Goal: Task Accomplishment & Management: Manage account settings

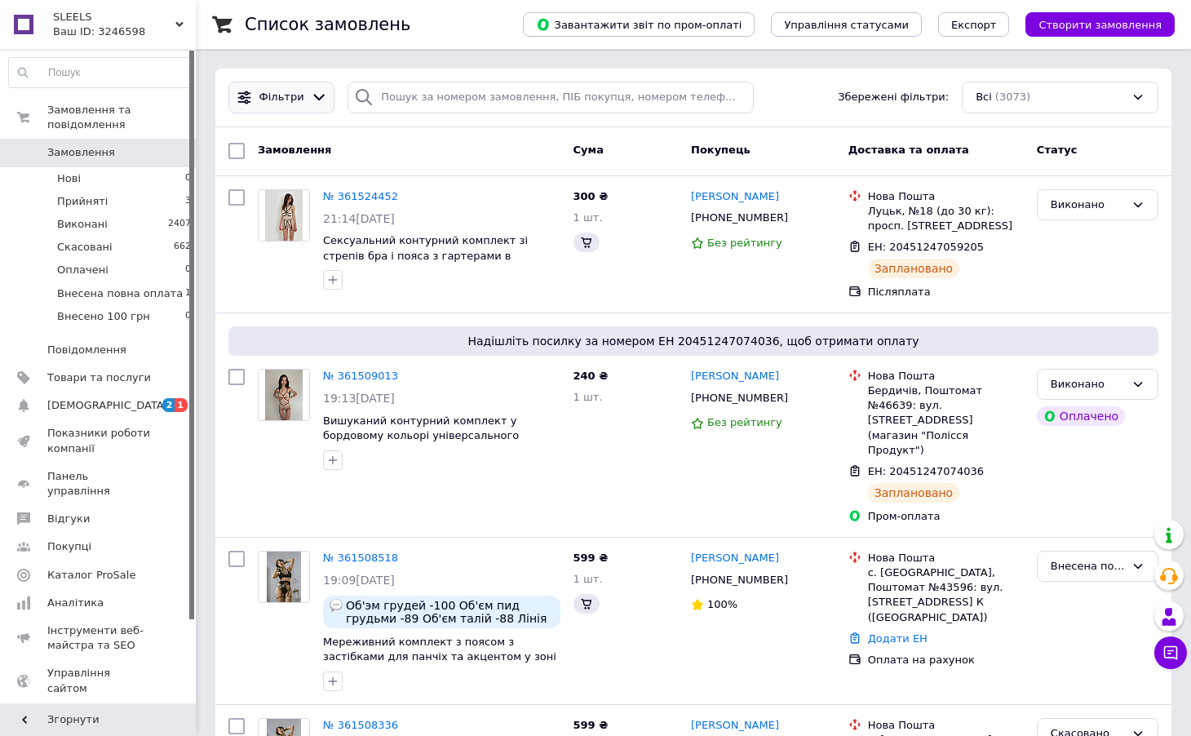
click at [302, 106] on div "Фільтри" at bounding box center [281, 98] width 106 height 32
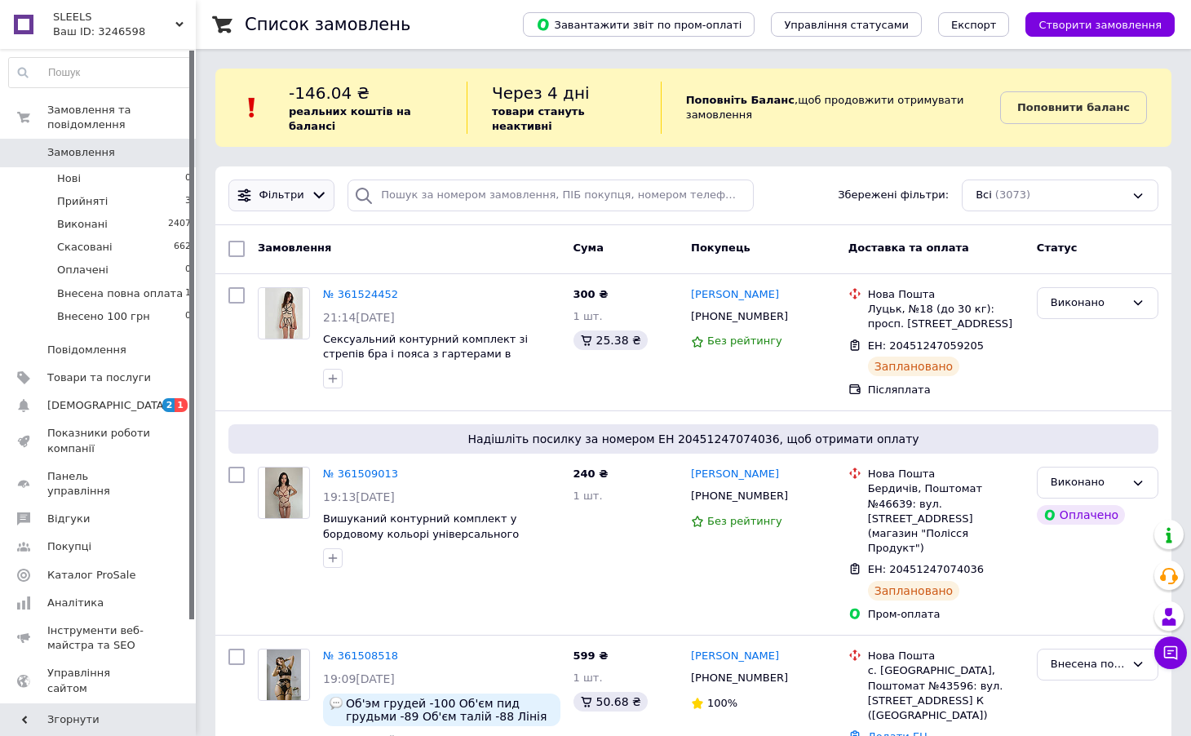
click at [279, 198] on span "Фільтри" at bounding box center [281, 195] width 45 height 15
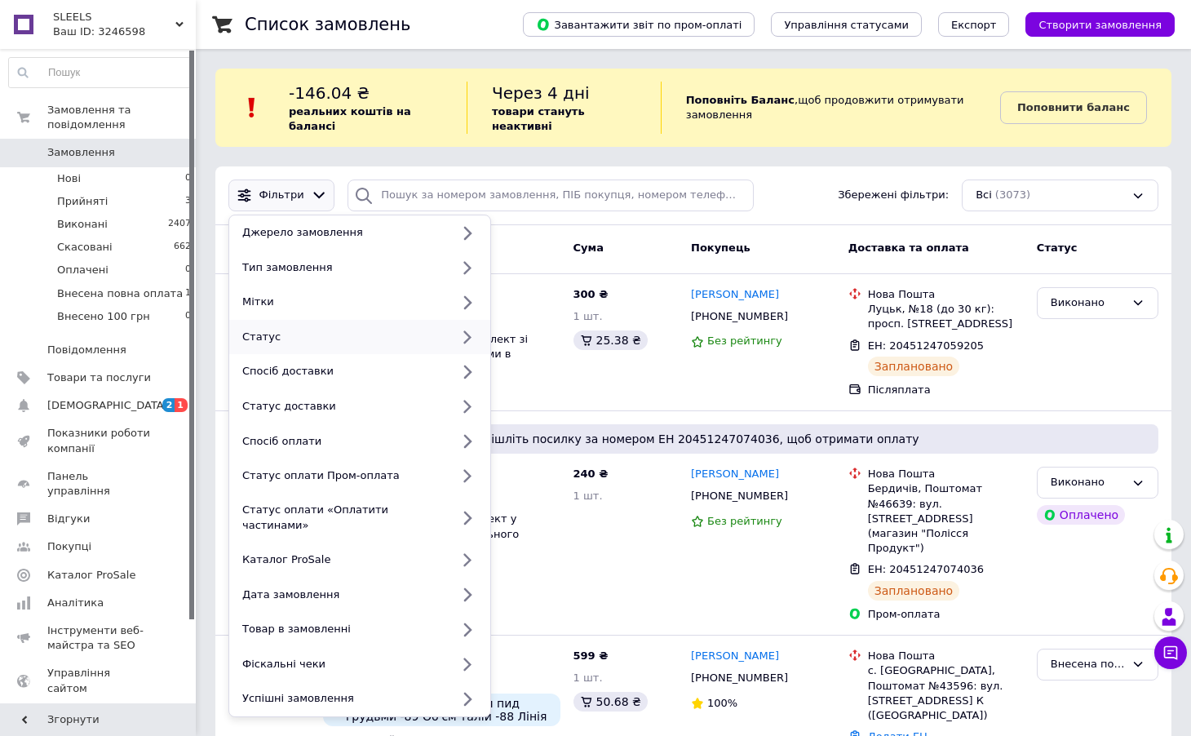
click at [312, 342] on div "Статус" at bounding box center [343, 337] width 215 height 15
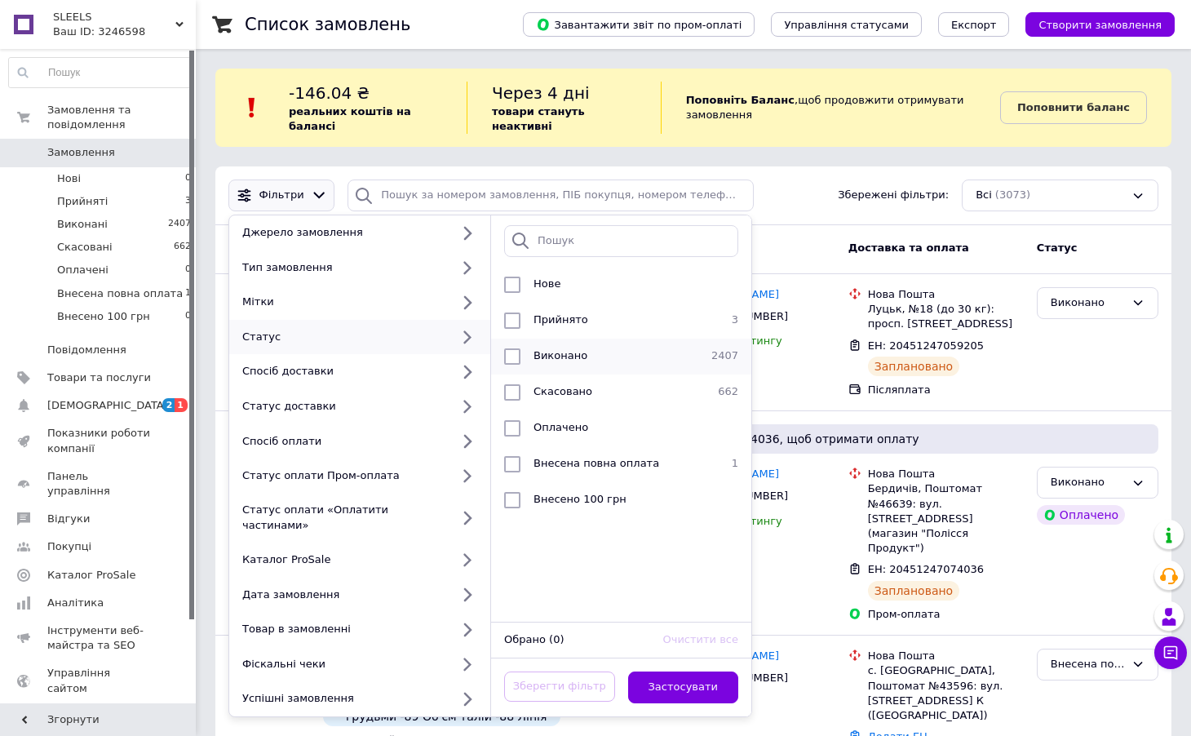
click at [518, 365] on li "Виконано 2407" at bounding box center [621, 356] width 260 height 36
checkbox input "true"
click at [705, 671] on button "Застосувати" at bounding box center [683, 687] width 111 height 32
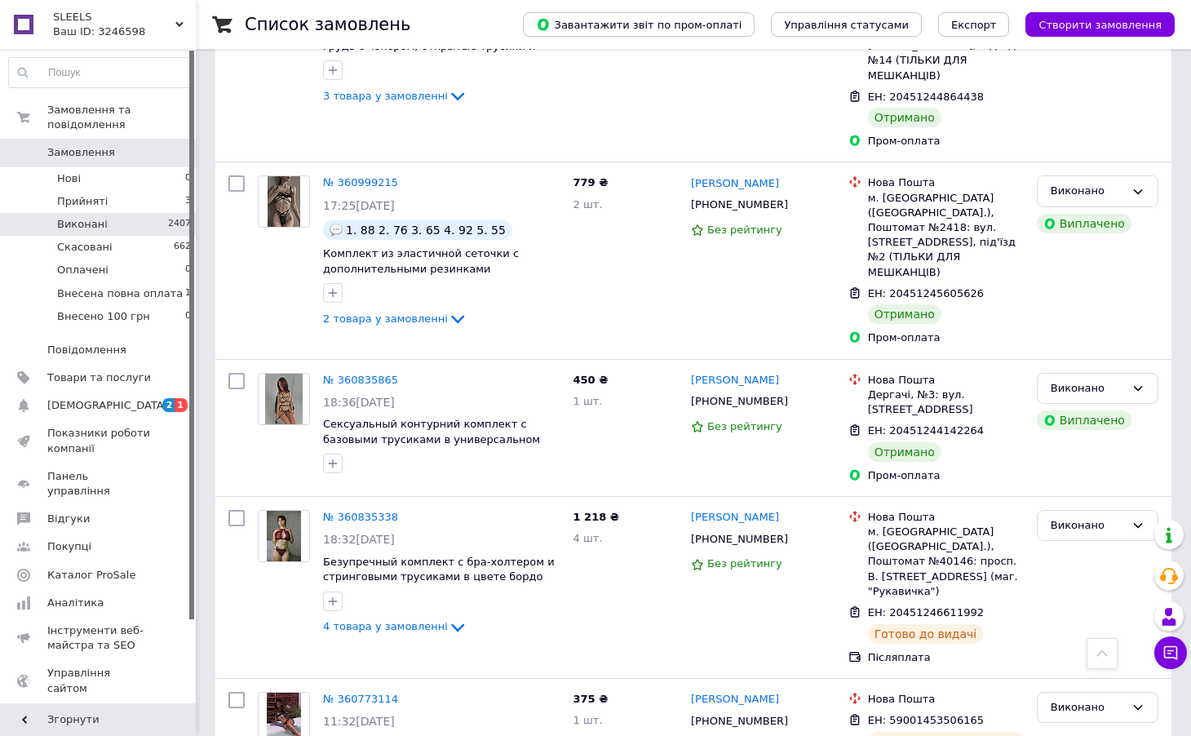
scroll to position [2844, 0]
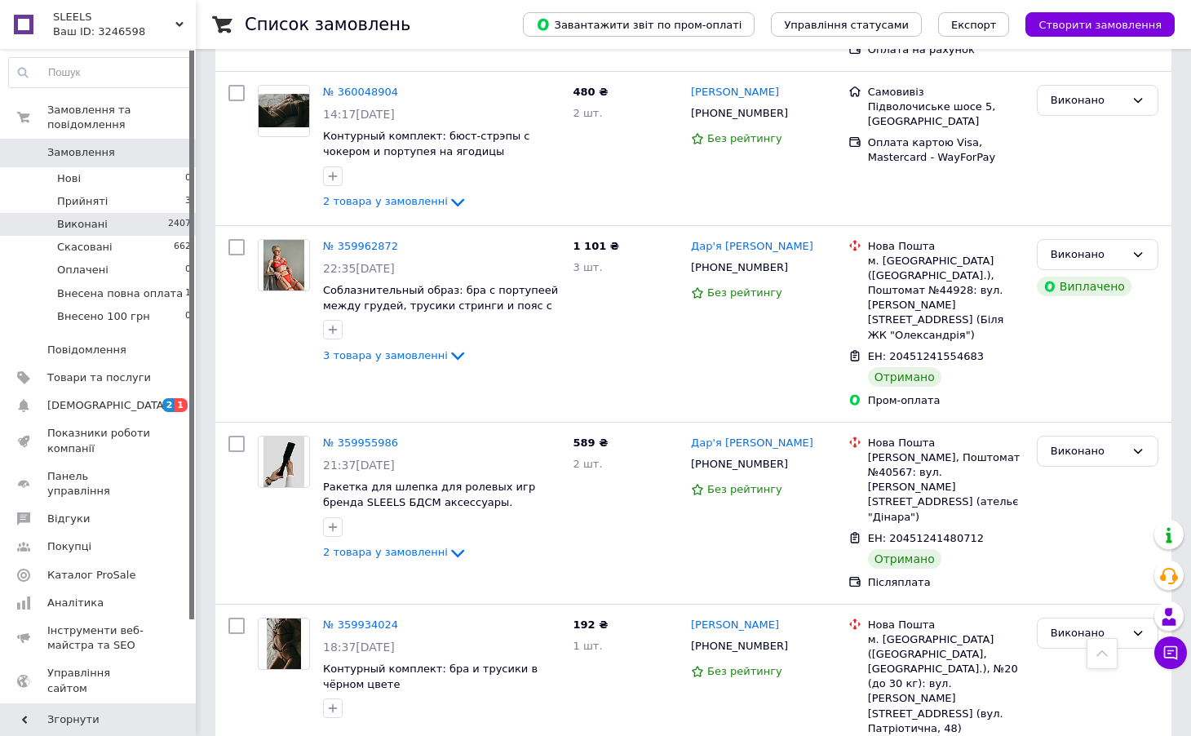
scroll to position [2747, 0]
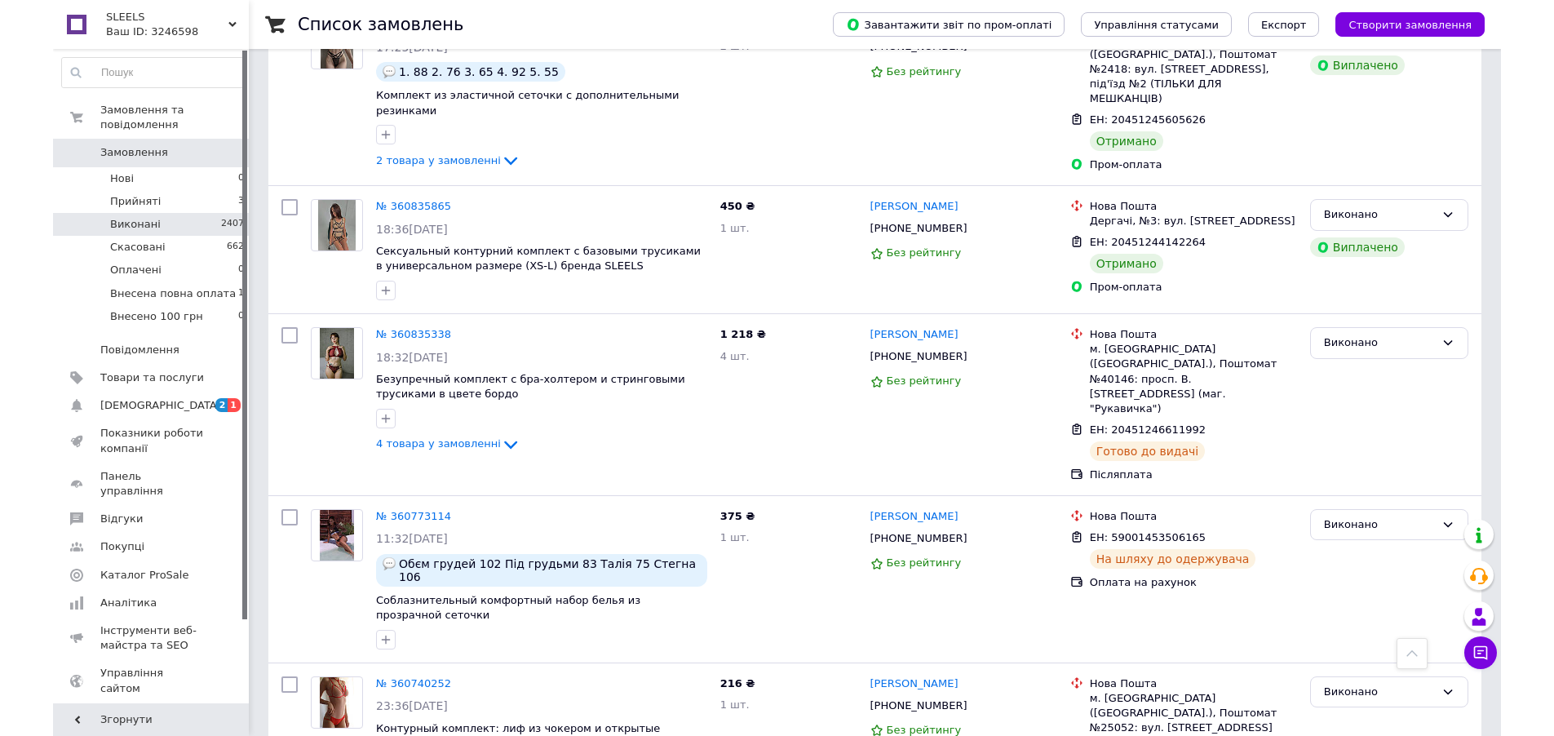
scroll to position [2325, 0]
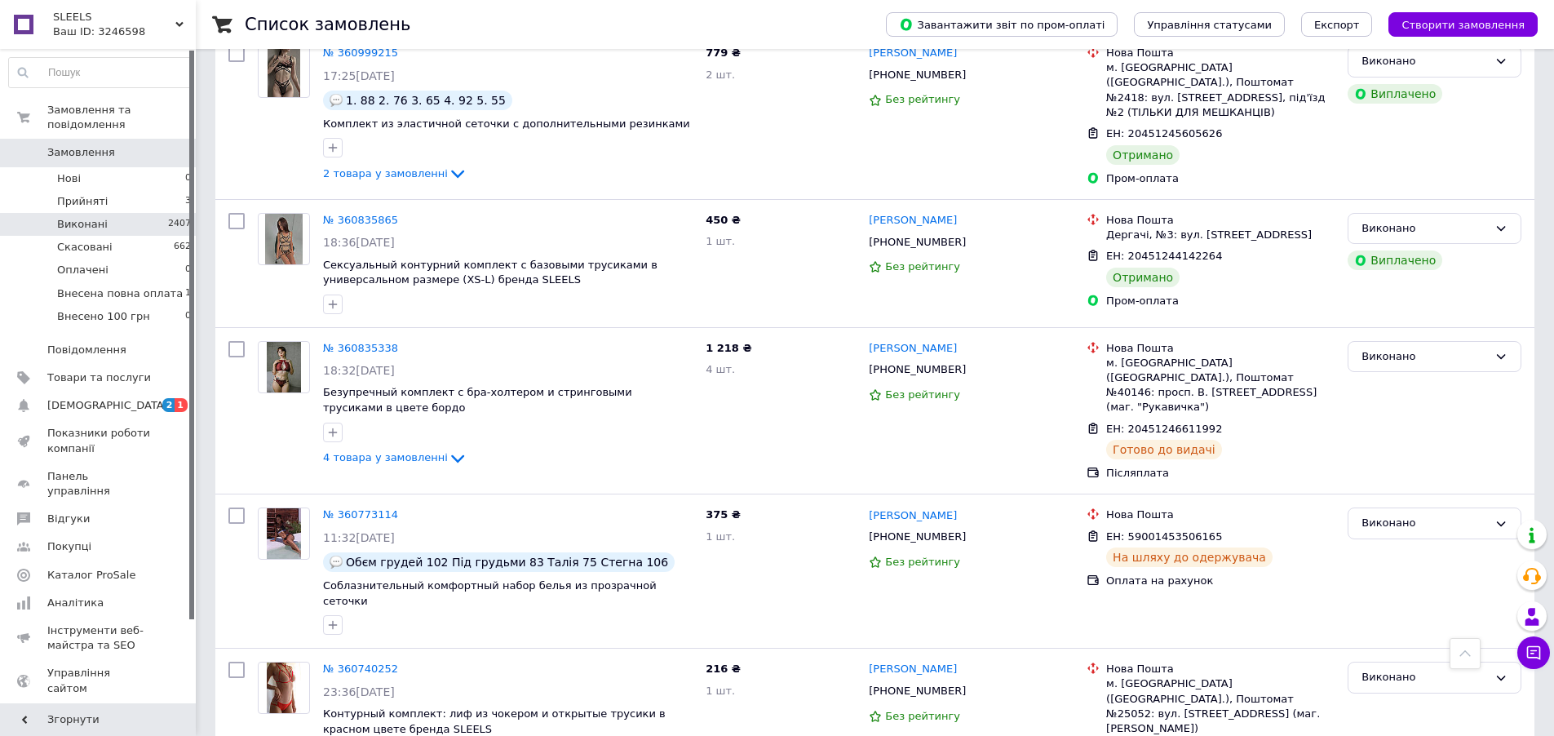
click at [113, 33] on div "Ваш ID: 3246598" at bounding box center [124, 31] width 143 height 15
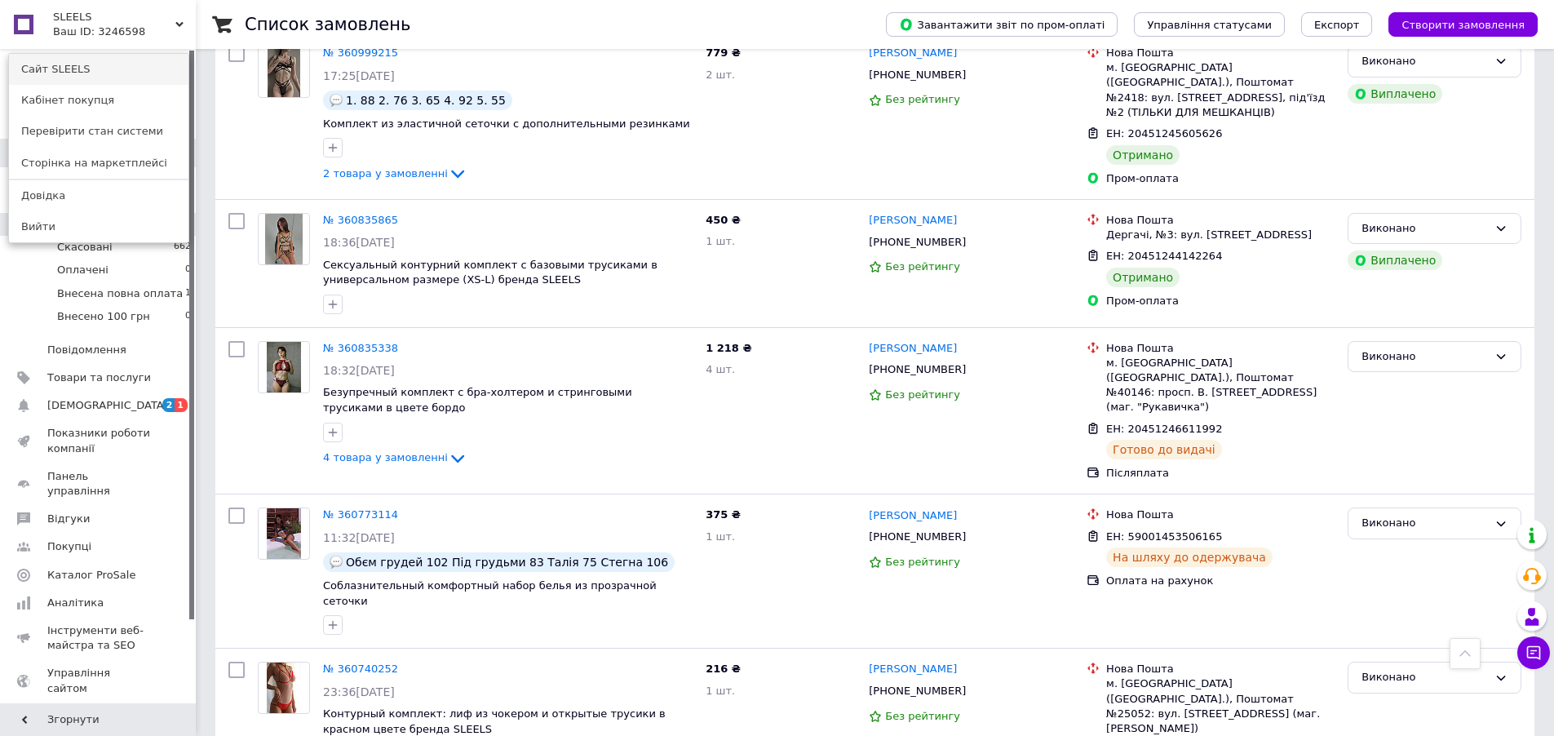
click at [102, 66] on link "Сайт SLEELS" at bounding box center [98, 69] width 179 height 31
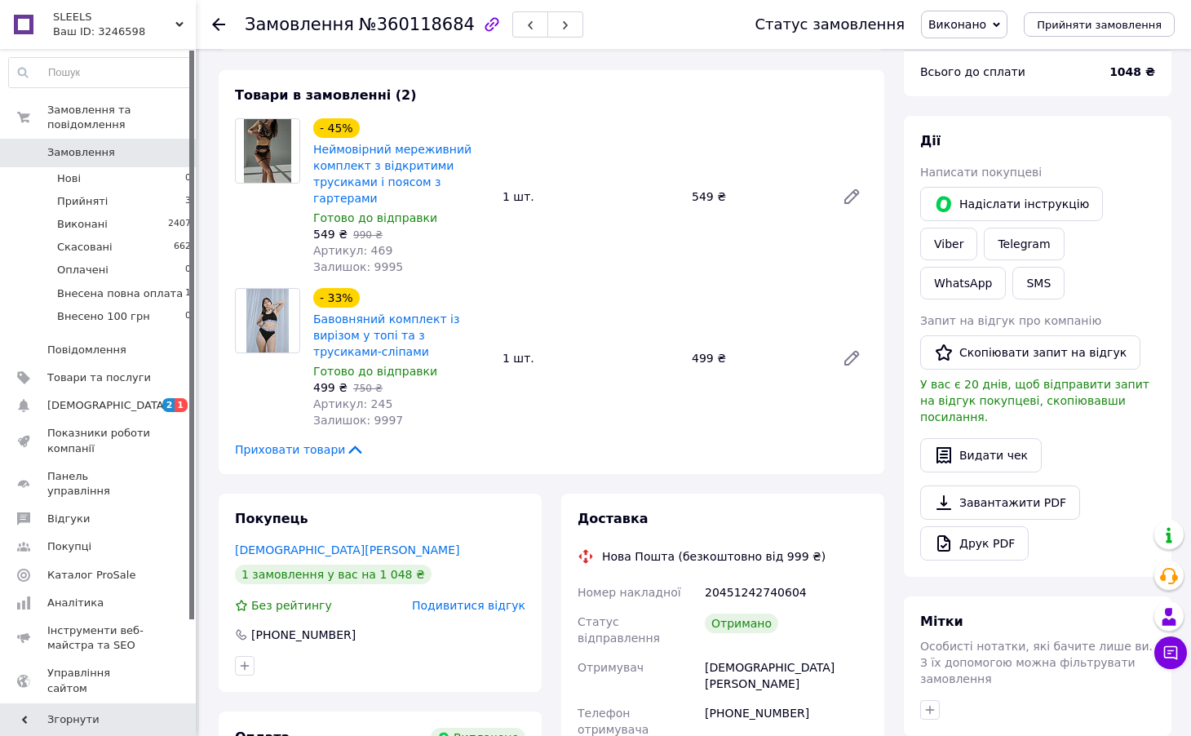
scroll to position [97, 0]
click at [981, 349] on button "Скопіювати запит на відгук" at bounding box center [1030, 351] width 220 height 34
click at [950, 240] on link "Viber" at bounding box center [948, 243] width 57 height 33
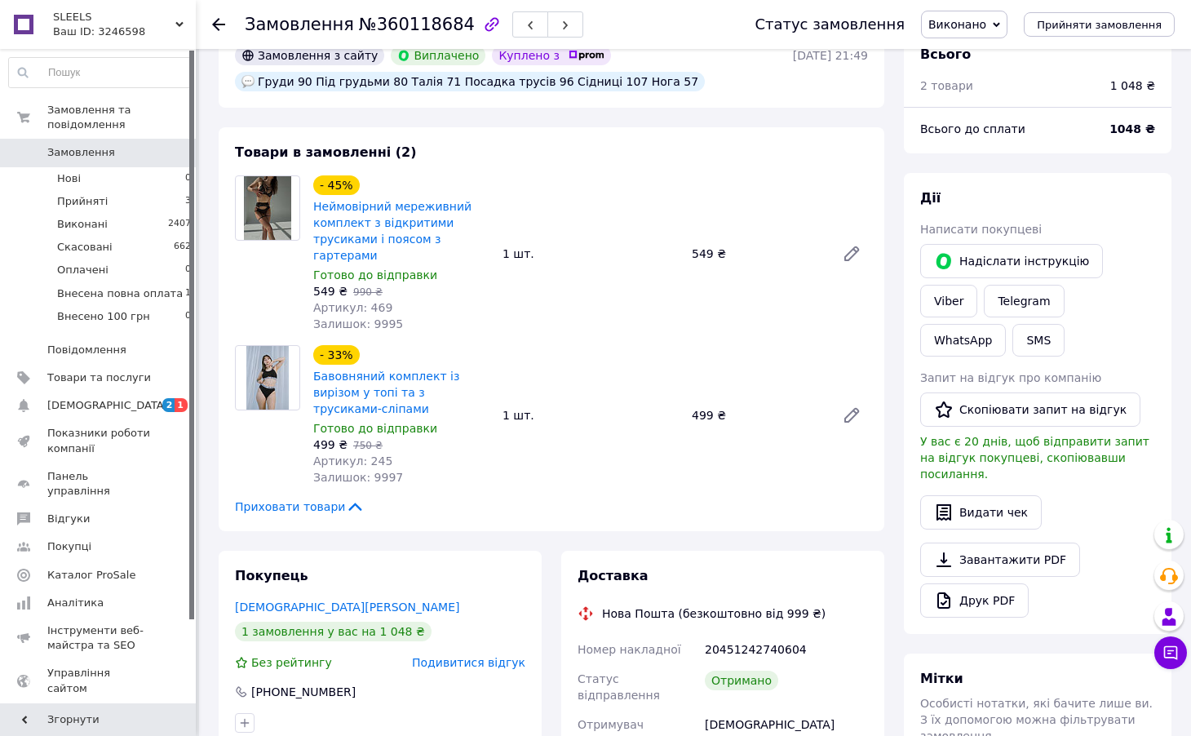
scroll to position [49, 0]
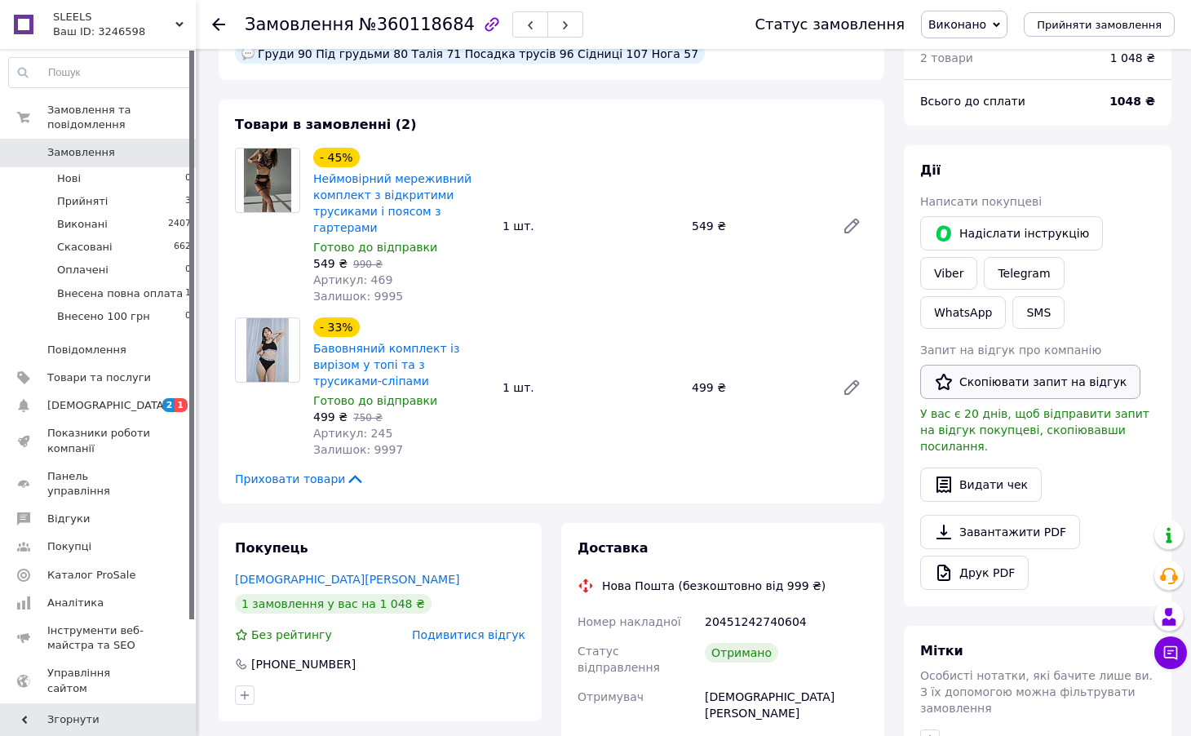
click at [1066, 374] on button "Скопіювати запит на відгук" at bounding box center [1030, 382] width 220 height 34
click at [950, 276] on link "Viber" at bounding box center [948, 273] width 57 height 33
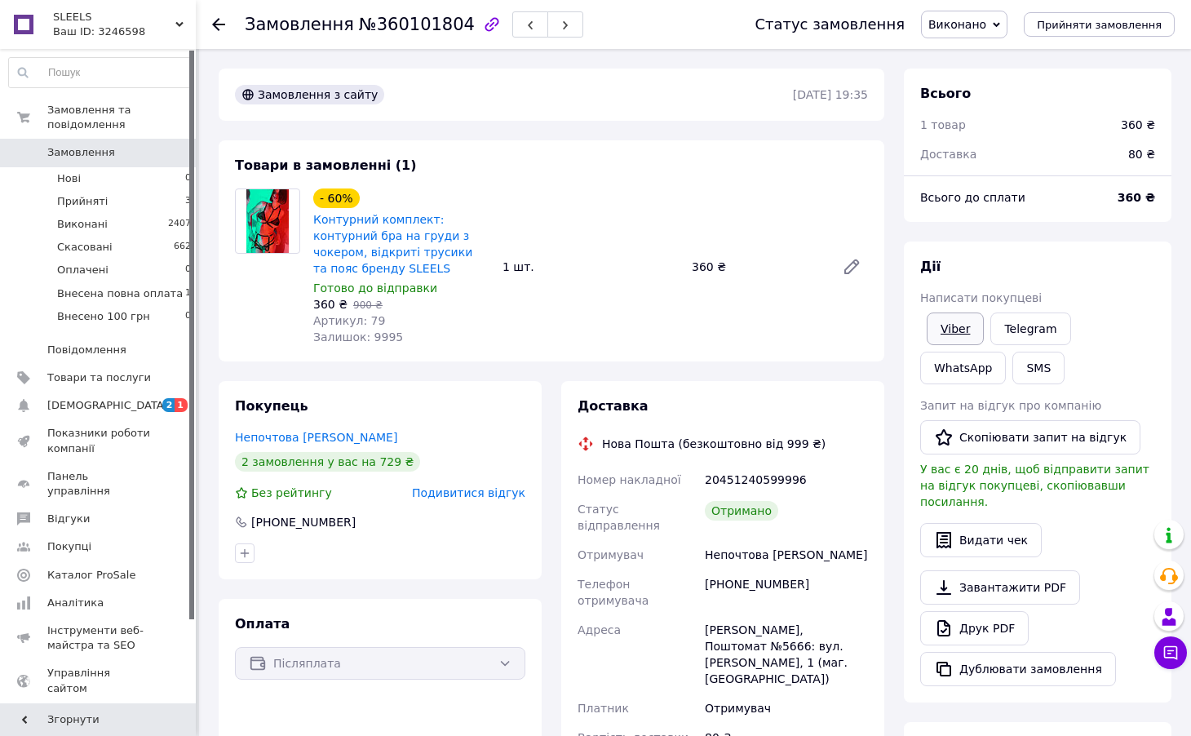
click at [961, 318] on link "Viber" at bounding box center [955, 328] width 57 height 33
click at [981, 437] on button "Скопіювати запит на відгук" at bounding box center [1030, 437] width 220 height 34
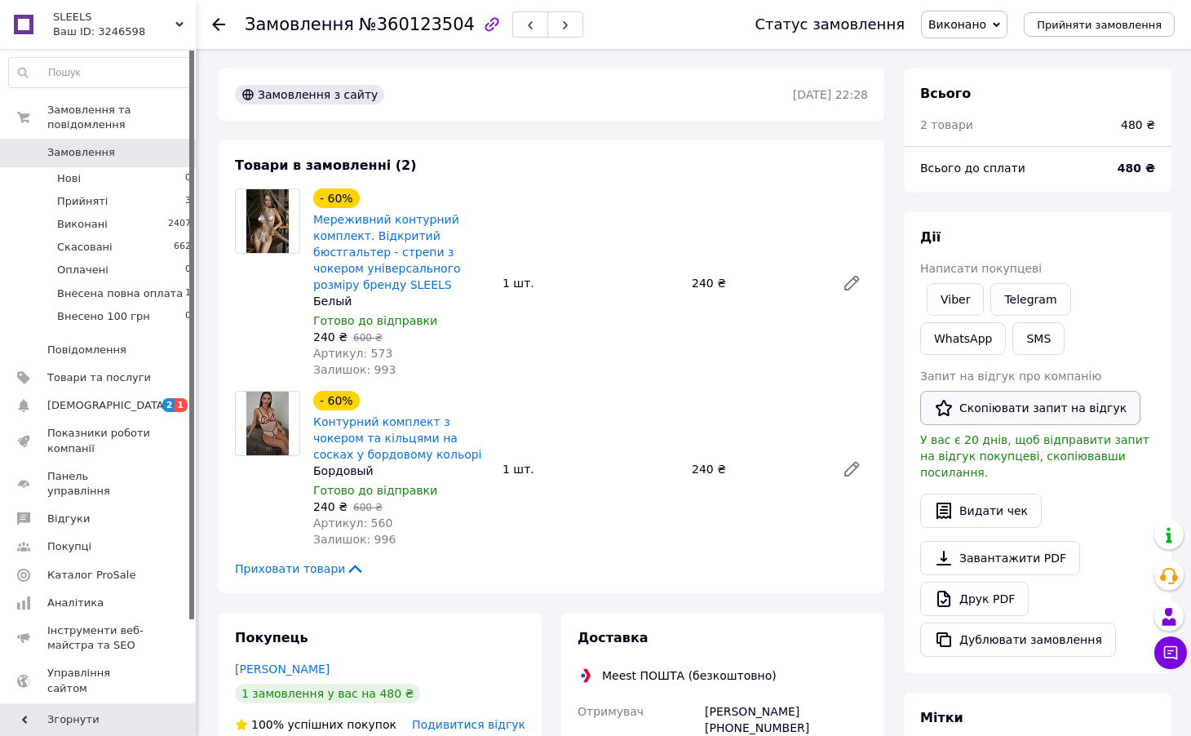
click at [1042, 405] on button "Скопіювати запит на відгук" at bounding box center [1030, 408] width 220 height 34
click at [639, 302] on div "- 60% Мереживний контурний комплект. Відкритий бюстгальтер - стрепи з чокером у…" at bounding box center [591, 283] width 568 height 196
click at [957, 292] on link "Viber" at bounding box center [955, 299] width 57 height 33
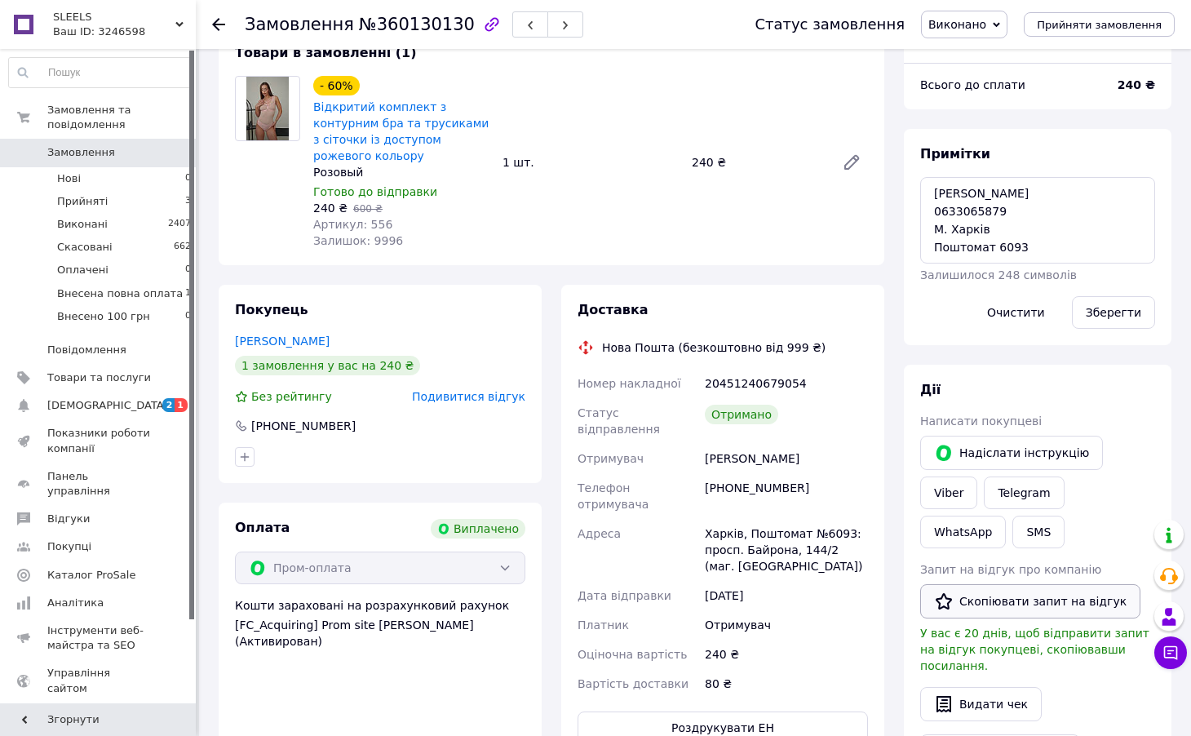
scroll to position [116, 0]
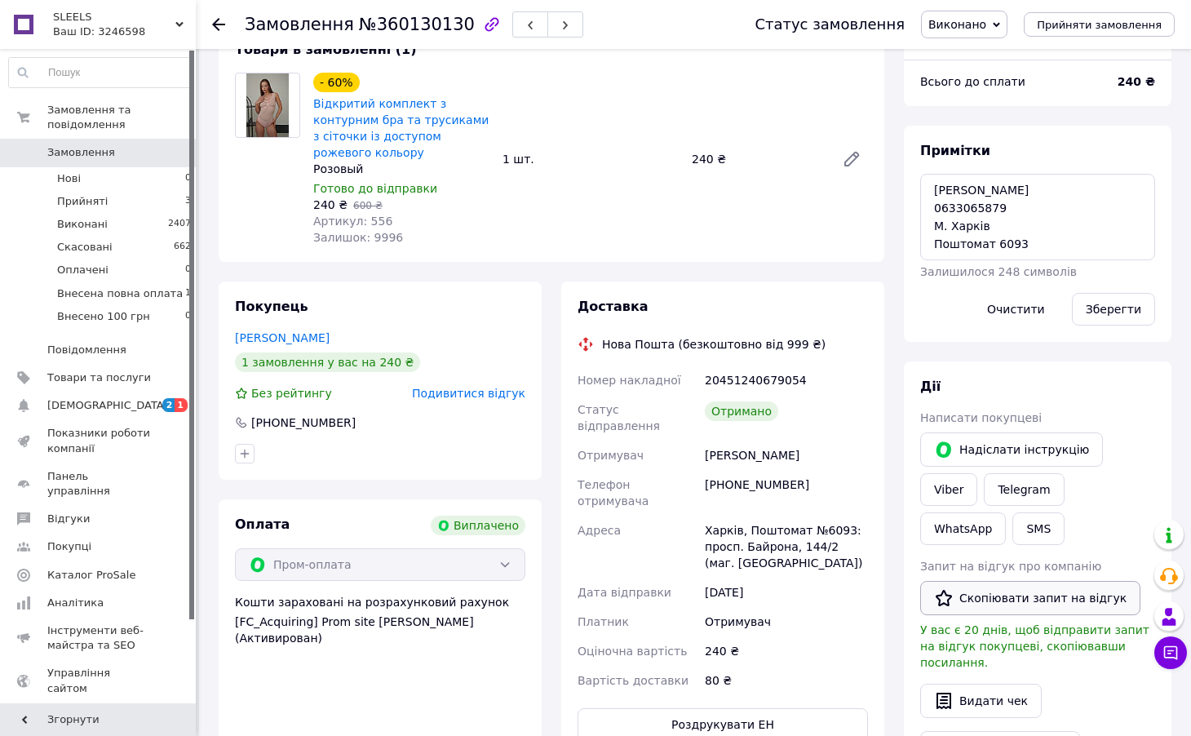
click at [1000, 602] on button "Скопіювати запит на відгук" at bounding box center [1030, 598] width 220 height 34
click at [956, 480] on link "Viber" at bounding box center [948, 489] width 57 height 33
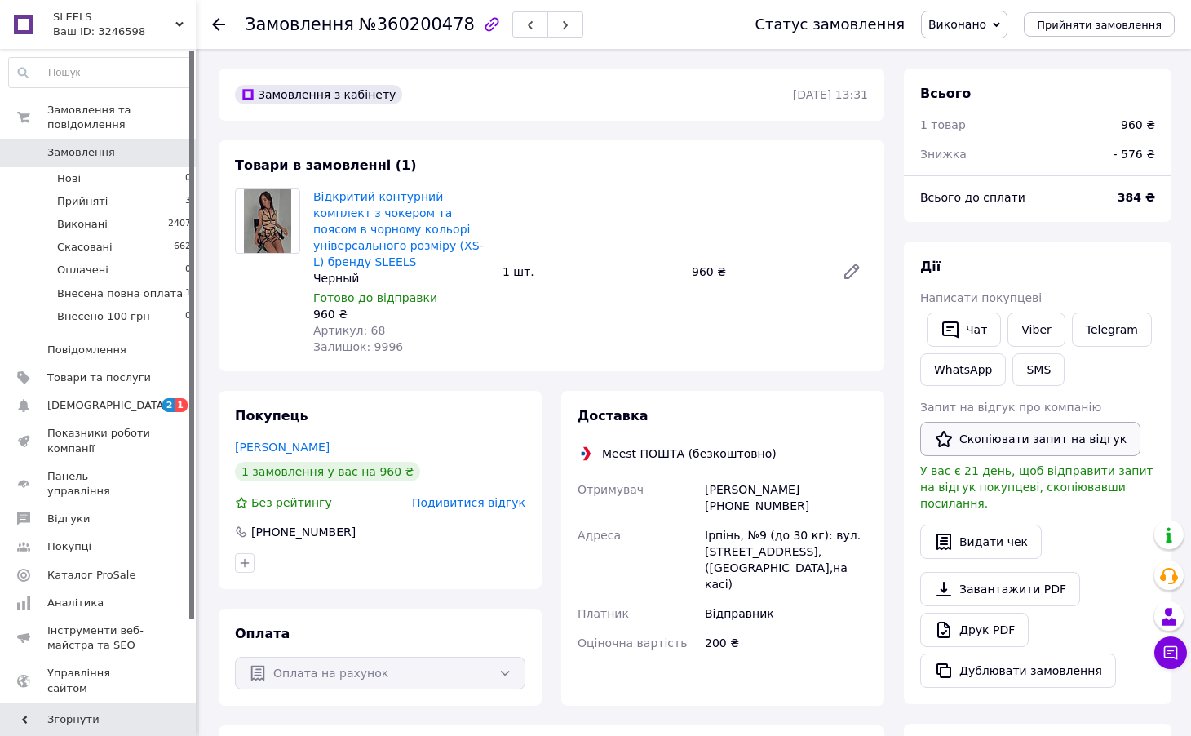
click at [1030, 440] on button "Скопіювати запит на відгук" at bounding box center [1030, 439] width 220 height 34
click at [1042, 332] on link "Viber" at bounding box center [1035, 329] width 57 height 34
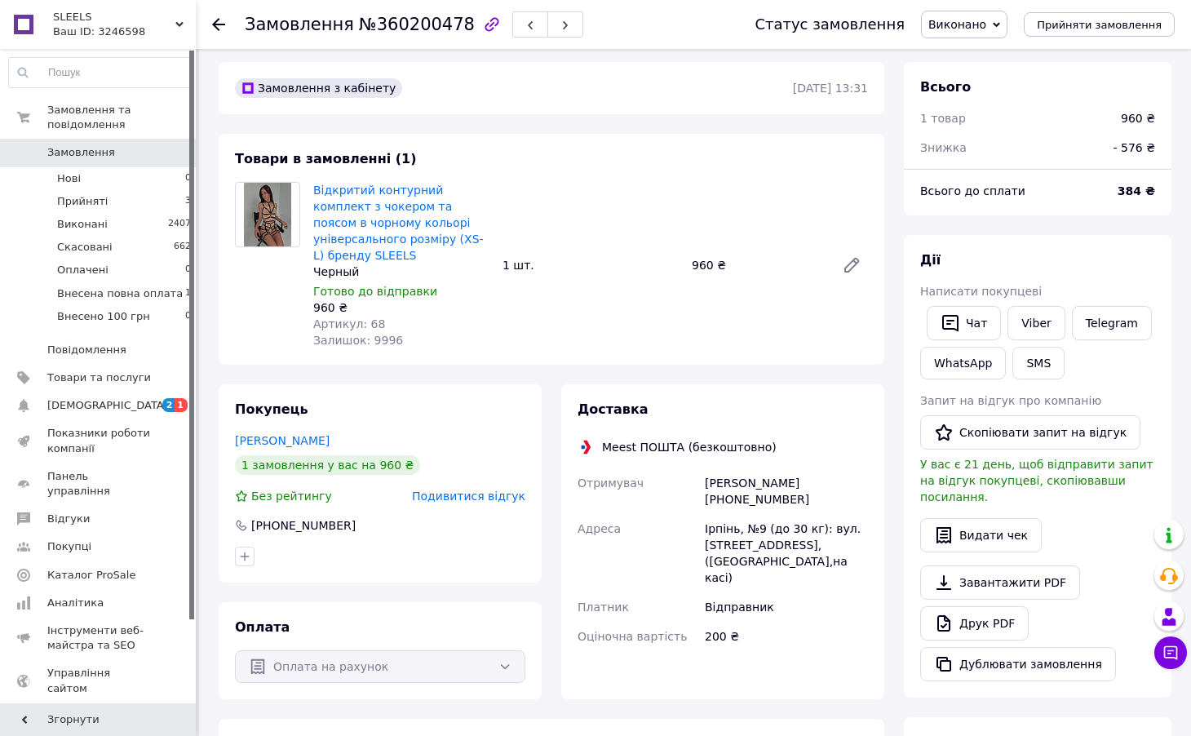
scroll to position [10, 0]
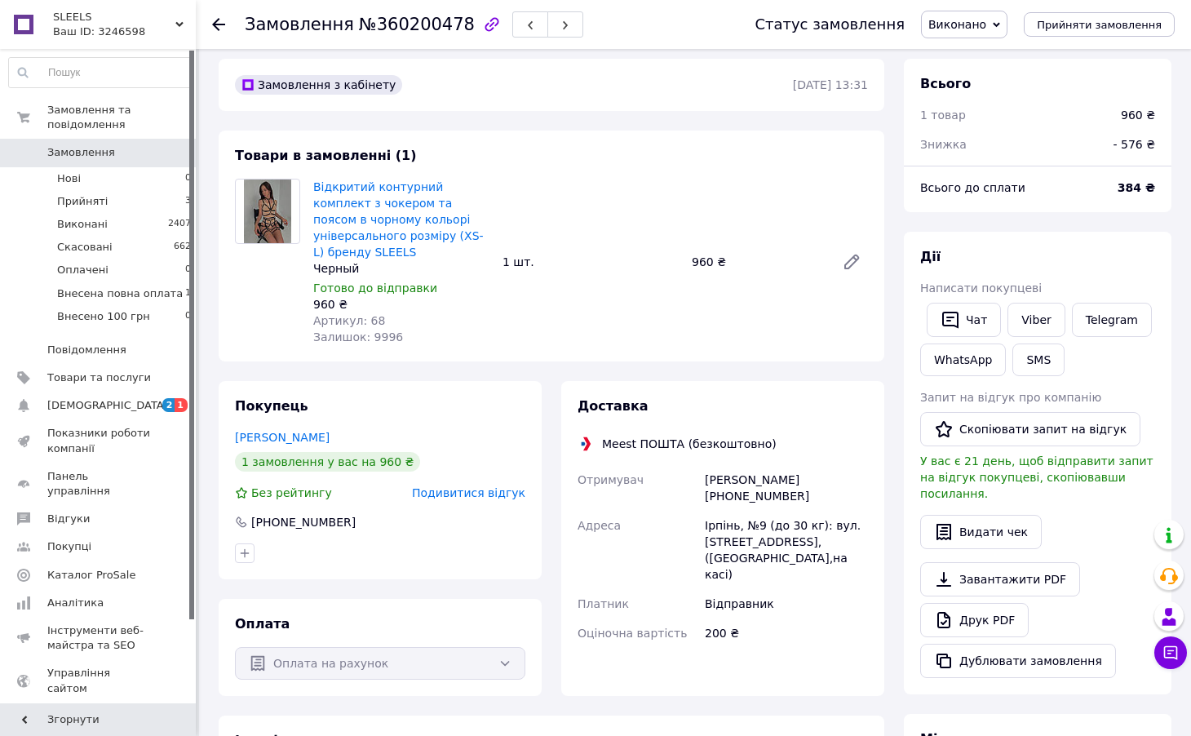
drag, startPoint x: 357, startPoint y: 282, endPoint x: 504, endPoint y: 316, distance: 150.6
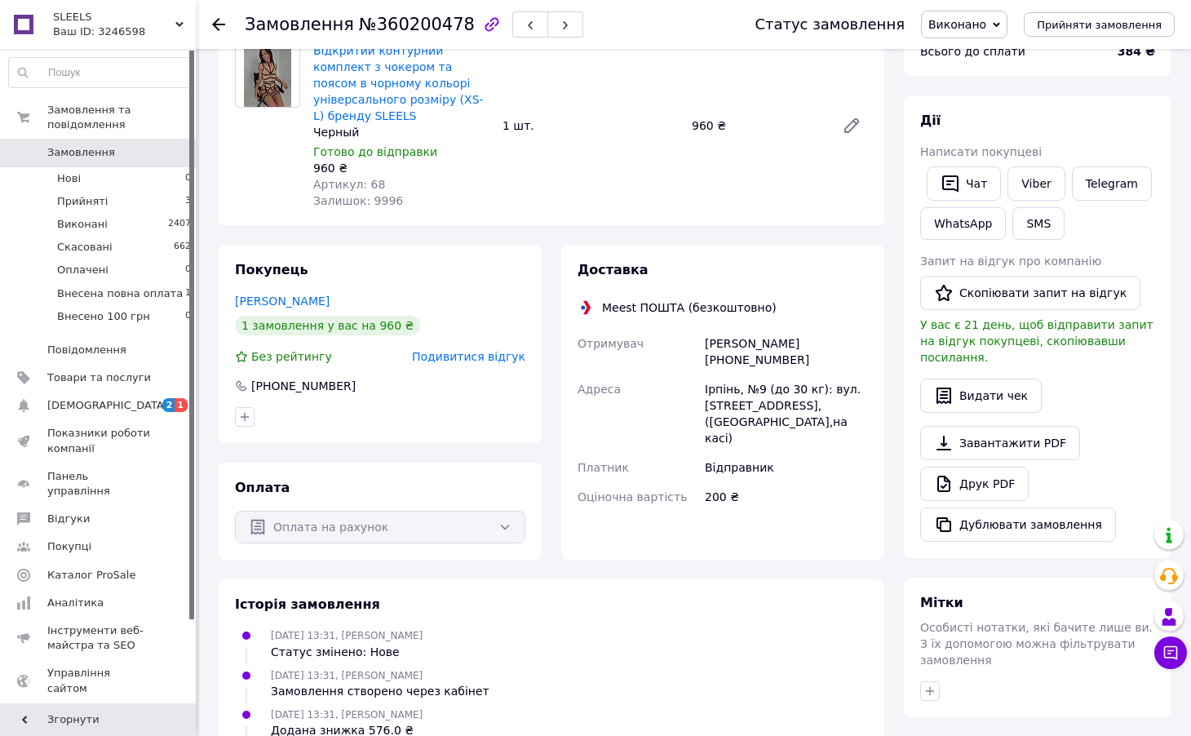
scroll to position [0, 0]
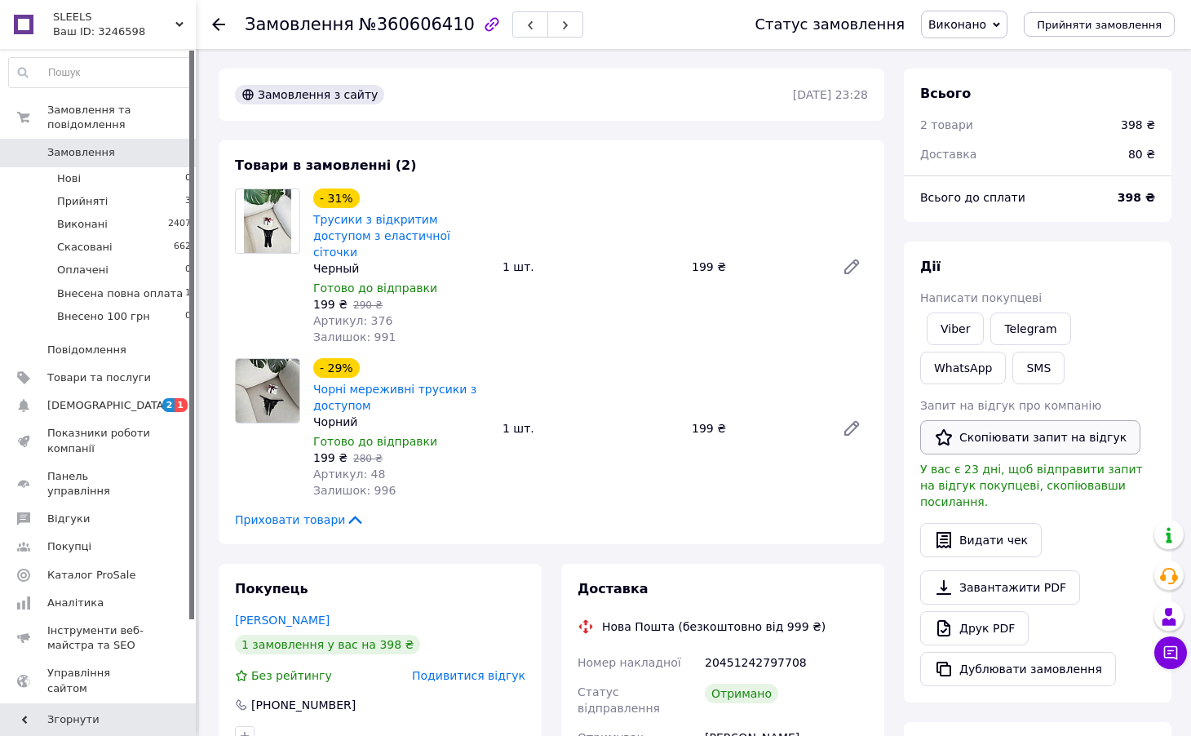
click at [998, 439] on button "Скопіювати запит на відгук" at bounding box center [1030, 437] width 220 height 34
click at [650, 294] on div "- 31% Трусики з відкритим доступом з еластичної сіточки Черный Готово до відпра…" at bounding box center [591, 266] width 568 height 163
click at [970, 319] on link "Viber" at bounding box center [955, 328] width 57 height 33
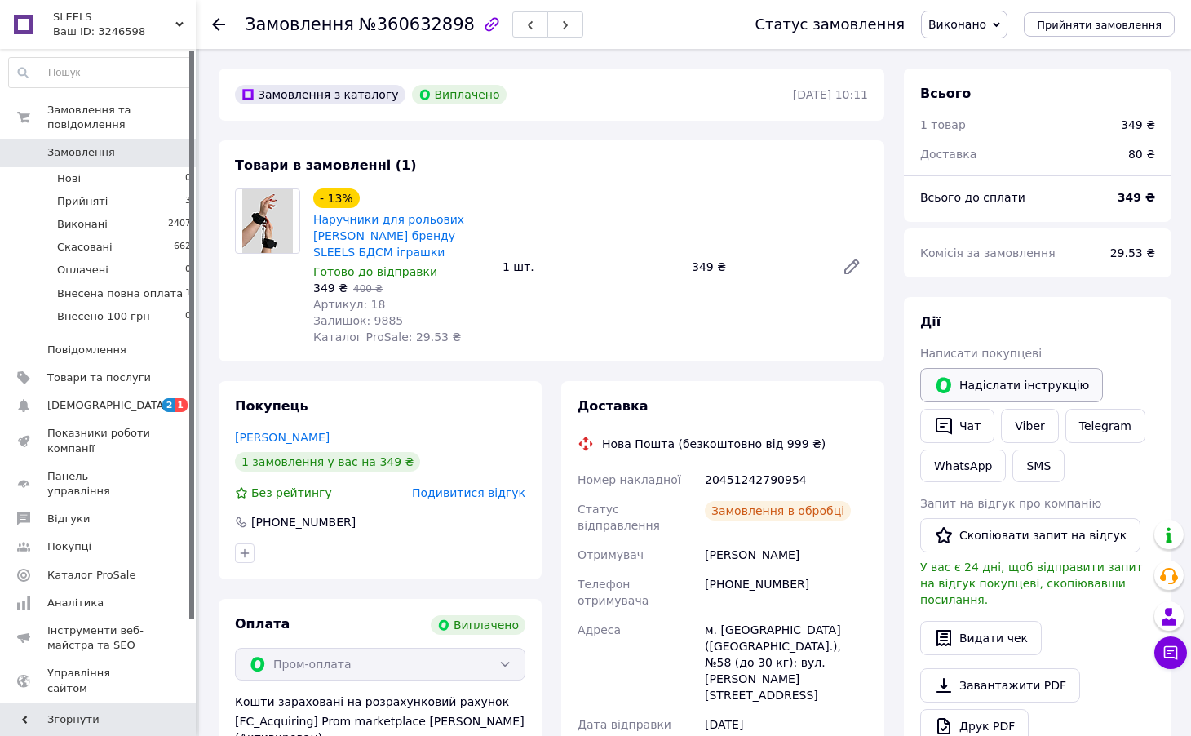
scroll to position [72, 0]
click at [1001, 529] on button "Скопіювати запит на відгук" at bounding box center [1030, 535] width 220 height 34
click at [726, 301] on div "- 13% Наручники для рольових ігор бренду SLEELS БДСМ іграшки Готово до відправк…" at bounding box center [591, 266] width 568 height 163
click at [1018, 434] on link "Viber" at bounding box center [1029, 426] width 57 height 34
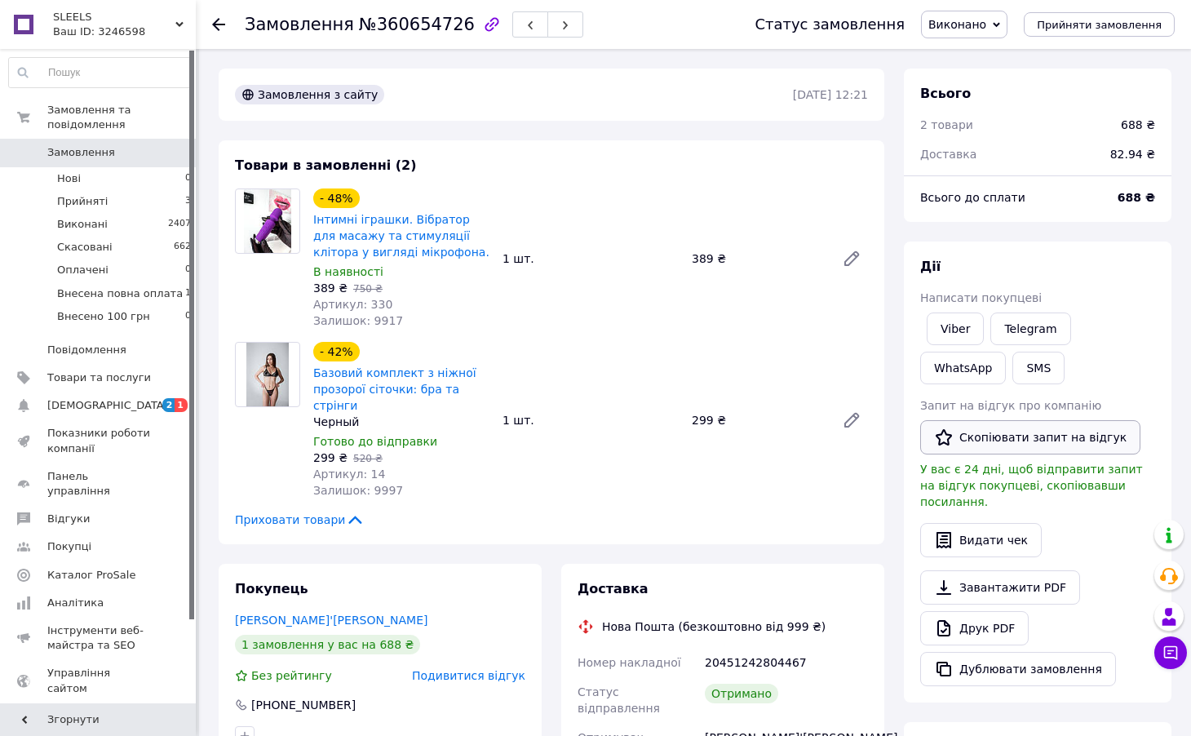
click at [1015, 439] on button "Скопіювати запит на відгук" at bounding box center [1030, 437] width 220 height 34
click at [940, 321] on link "Viber" at bounding box center [955, 328] width 57 height 33
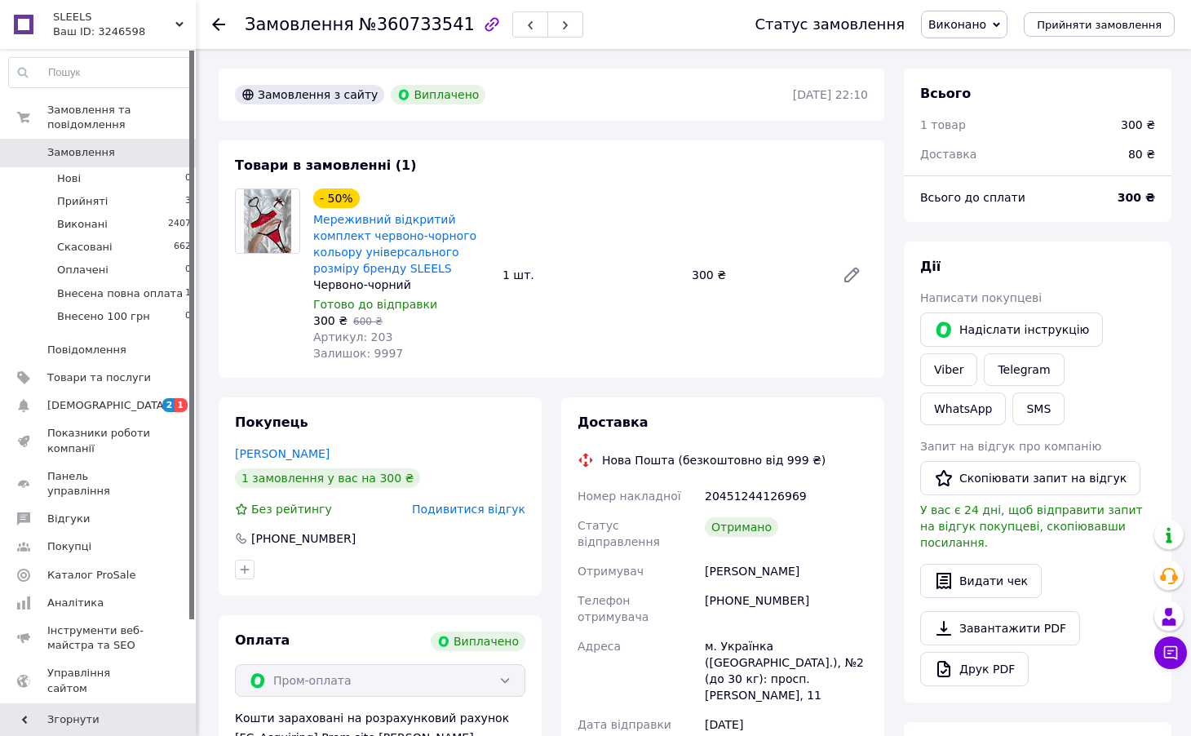
scroll to position [33, 0]
click at [1033, 479] on button "Скопіювати запит на відгук" at bounding box center [1030, 478] width 220 height 34
click at [952, 369] on link "Viber" at bounding box center [948, 369] width 57 height 33
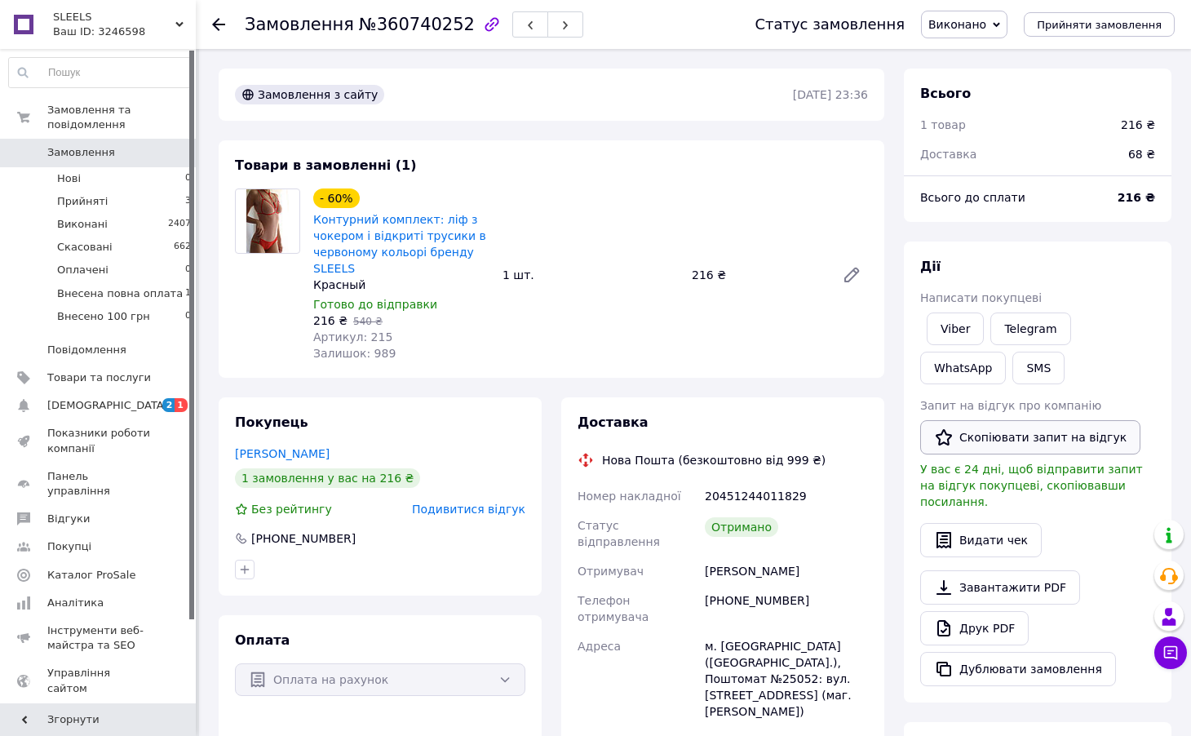
click at [954, 436] on button "Скопіювати запит на відгук" at bounding box center [1030, 437] width 220 height 34
click at [954, 334] on link "Viber" at bounding box center [955, 328] width 57 height 33
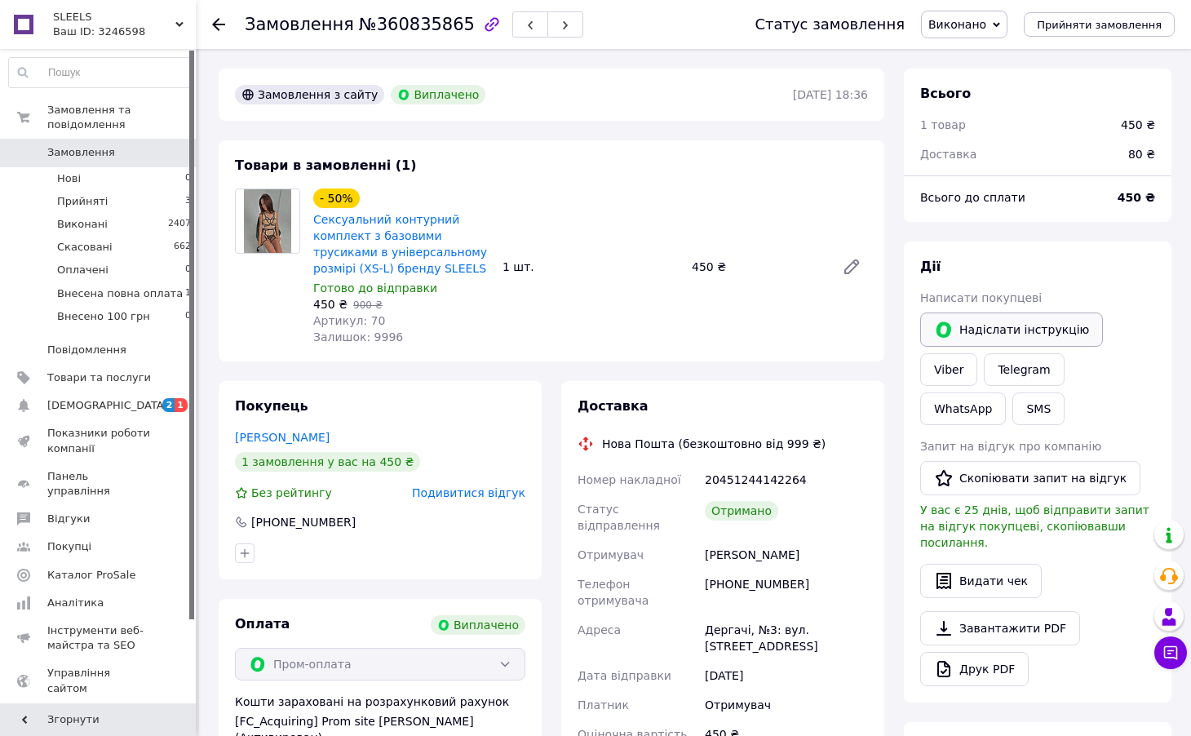
scroll to position [39, 0]
click at [969, 469] on button "Скопіювати запит на відгук" at bounding box center [1030, 478] width 220 height 34
click at [952, 362] on link "Viber" at bounding box center [948, 369] width 57 height 33
